Goal: Information Seeking & Learning: Learn about a topic

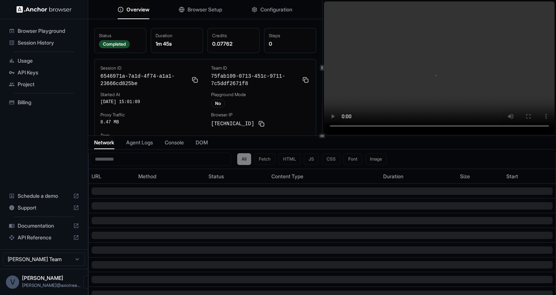
scroll to position [2, 0]
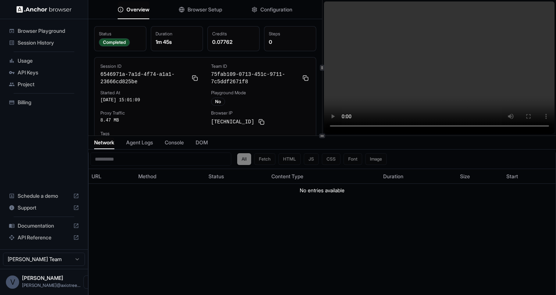
click at [204, 13] on button "Browser Setup" at bounding box center [200, 9] width 43 height 16
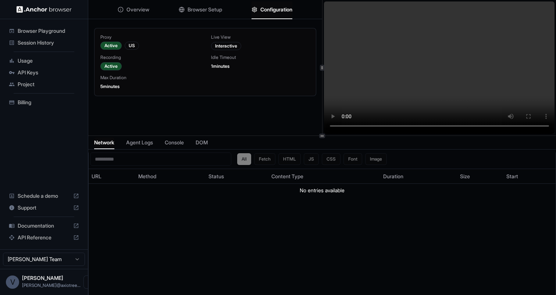
click at [287, 6] on span "Configuration" at bounding box center [276, 9] width 32 height 7
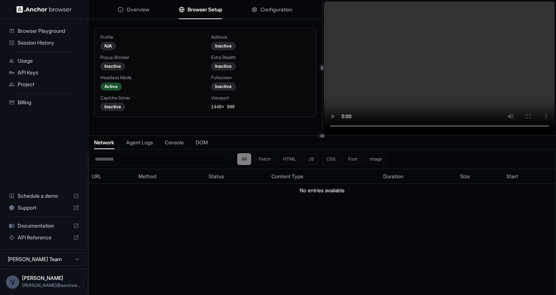
click at [214, 9] on span "Browser Setup" at bounding box center [205, 9] width 35 height 7
click at [162, 13] on div "Overview Browser Setup Configuration" at bounding box center [205, 9] width 234 height 19
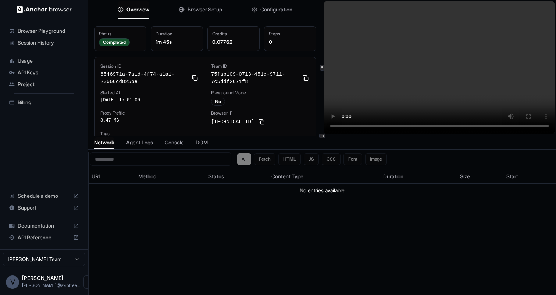
click at [134, 11] on span "Overview" at bounding box center [138, 9] width 23 height 7
click at [51, 61] on span "Usage" at bounding box center [48, 60] width 61 height 7
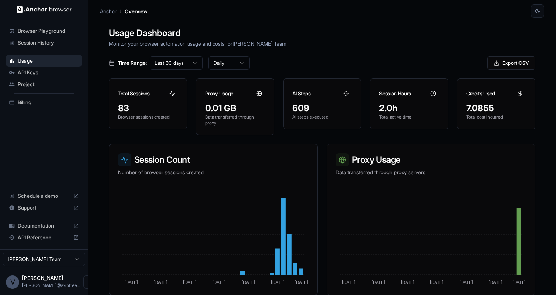
click at [52, 104] on span "Billing" at bounding box center [48, 102] width 61 height 7
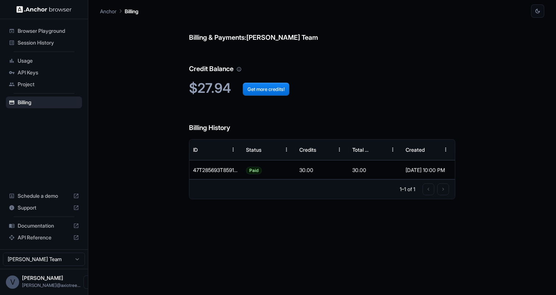
click at [46, 85] on span "Project" at bounding box center [48, 84] width 61 height 7
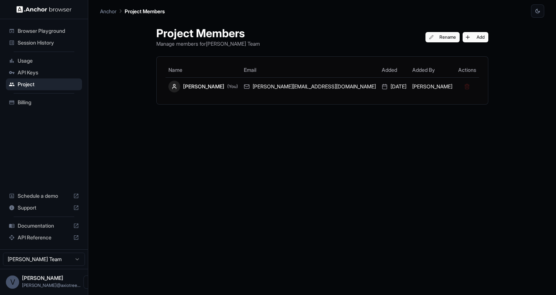
click at [30, 71] on span "API Keys" at bounding box center [48, 72] width 61 height 7
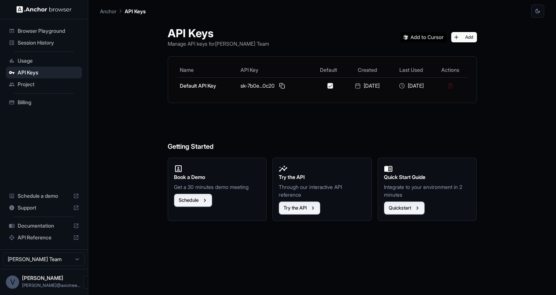
click at [30, 61] on span "Usage" at bounding box center [48, 60] width 61 height 7
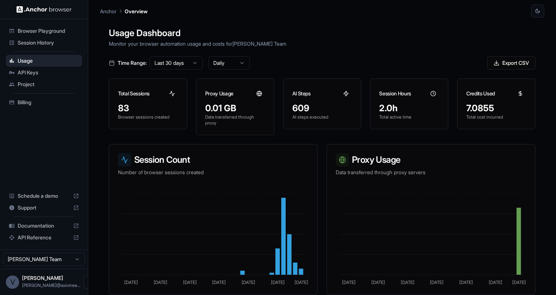
click at [61, 102] on span "Billing" at bounding box center [48, 102] width 61 height 7
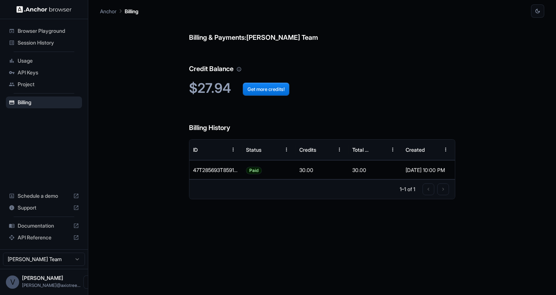
click at [46, 62] on span "Usage" at bounding box center [48, 60] width 61 height 7
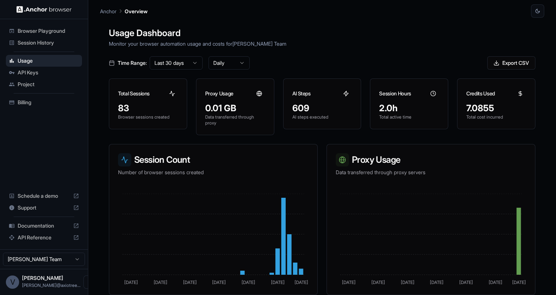
click at [50, 41] on span "Session History" at bounding box center [48, 42] width 61 height 7
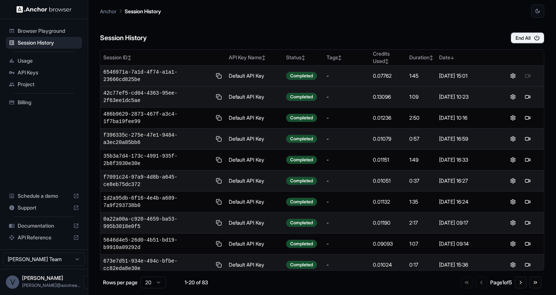
click at [528, 76] on div at bounding box center [520, 75] width 41 height 9
click at [155, 72] on span "d6189ad2-7cba-4630-a15b-649b9f2b1c0c" at bounding box center [157, 75] width 108 height 15
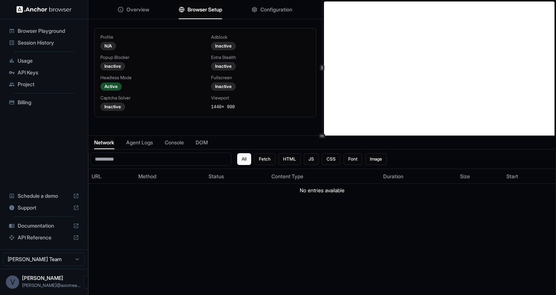
click at [193, 10] on span "Browser Setup" at bounding box center [205, 9] width 35 height 7
click at [114, 88] on div "Active" at bounding box center [110, 86] width 21 height 8
click at [108, 86] on div "Active" at bounding box center [110, 86] width 21 height 8
click at [110, 78] on div "Headless Mode" at bounding box center [149, 78] width 99 height 6
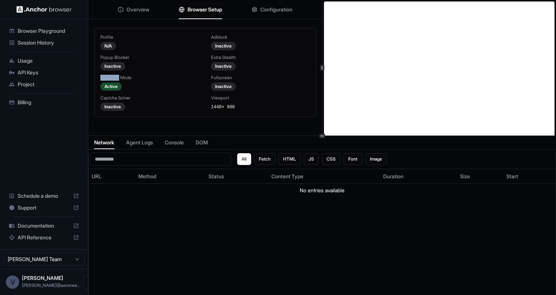
click at [110, 78] on div "Headless Mode" at bounding box center [149, 78] width 99 height 6
copy div "Headless"
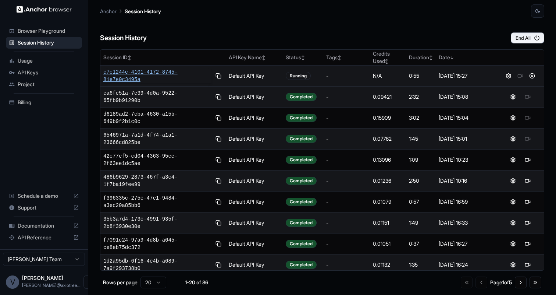
click at [129, 77] on span "c7c1244c-4101-4172-8745-81e7e0c3495a" at bounding box center [157, 75] width 108 height 15
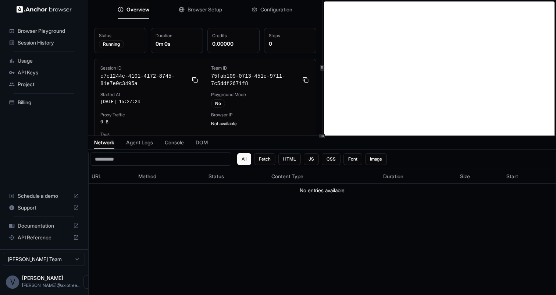
scroll to position [1, 0]
click at [210, 7] on span "Browser Setup" at bounding box center [205, 9] width 35 height 7
click at [130, 8] on span "Overview" at bounding box center [138, 9] width 23 height 7
click at [262, 11] on span "Configuration" at bounding box center [276, 9] width 32 height 7
